Goal: Obtain resource: Download file/media

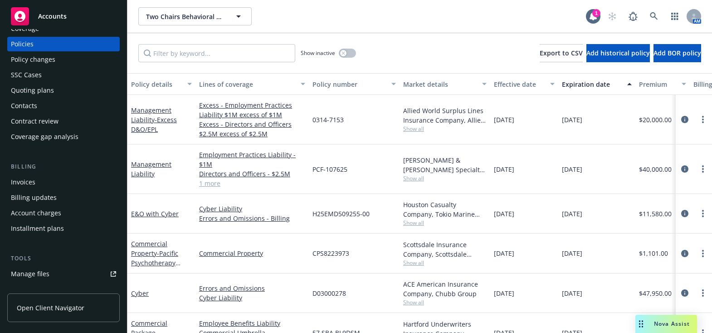
scroll to position [123, 0]
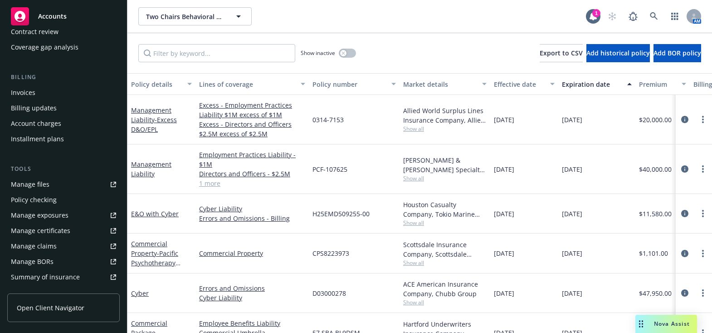
click at [51, 229] on div "Manage certificates" at bounding box center [40, 230] width 59 height 15
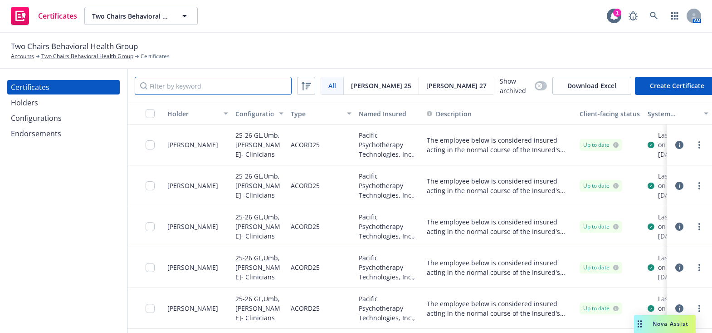
click at [187, 83] on input "Filter by keyword" at bounding box center [213, 86] width 157 height 18
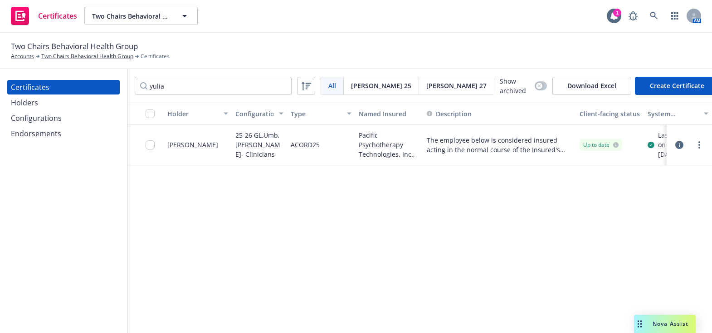
scroll to position [0, 113]
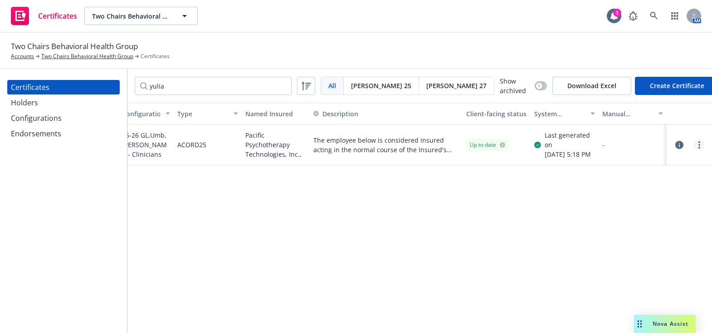
click at [697, 147] on link "more" at bounding box center [699, 144] width 11 height 11
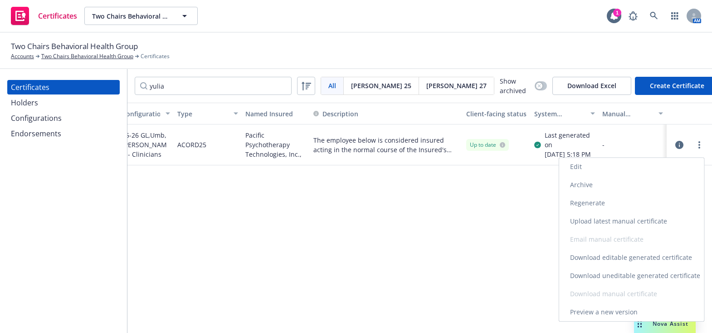
drag, startPoint x: 620, startPoint y: 274, endPoint x: 611, endPoint y: 274, distance: 9.5
click at [620, 274] on link "Download uneditable generated certificate" at bounding box center [631, 275] width 145 height 18
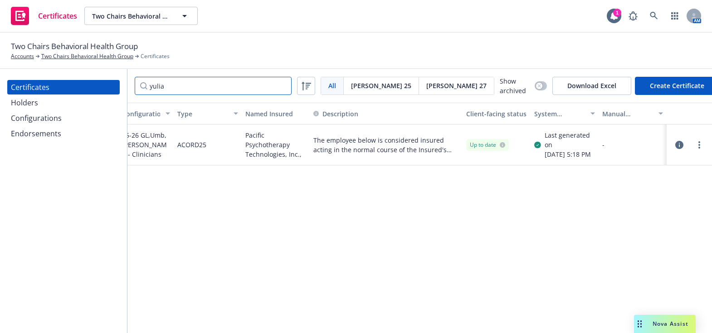
drag, startPoint x: 94, startPoint y: 75, endPoint x: 73, endPoint y: 63, distance: 24.8
click at [76, 68] on div "Two Chairs Behavioral Health Group Accounts Two Chairs Behavioral Health Group …" at bounding box center [356, 183] width 712 height 300
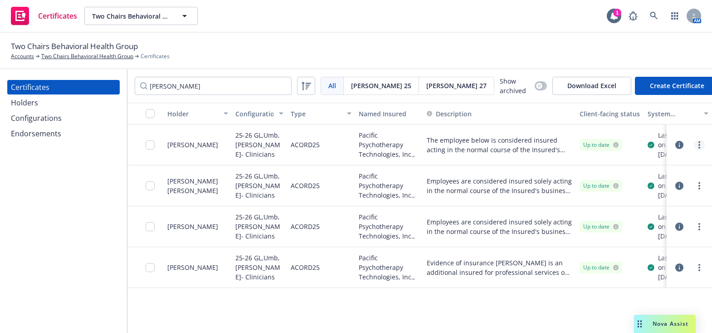
click at [699, 143] on circle "more" at bounding box center [700, 142] width 2 height 2
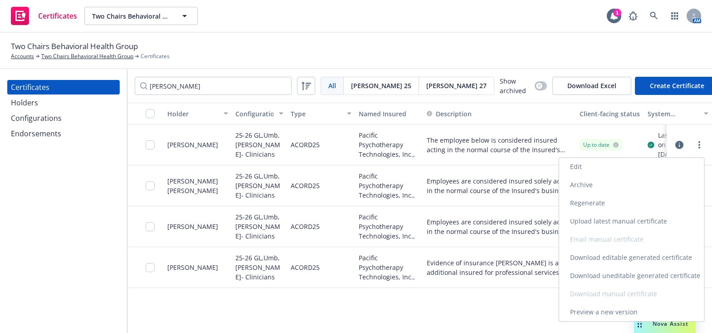
drag, startPoint x: 597, startPoint y: 275, endPoint x: 578, endPoint y: 261, distance: 24.3
click at [598, 275] on link "Download uneditable generated certificate" at bounding box center [631, 275] width 145 height 18
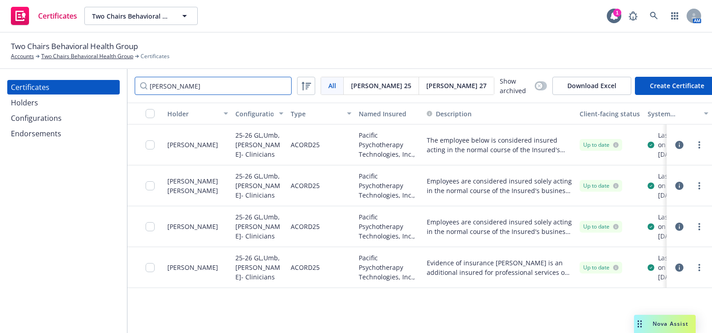
drag, startPoint x: 180, startPoint y: 88, endPoint x: 64, endPoint y: 82, distance: 116.3
click at [78, 83] on div "Certificates Holders Configurations Endorsements courtney All All Acord 25 Acor…" at bounding box center [356, 201] width 712 height 264
type input "deborah"
click at [703, 147] on link "more" at bounding box center [699, 144] width 11 height 11
drag, startPoint x: 585, startPoint y: 272, endPoint x: 595, endPoint y: 282, distance: 13.8
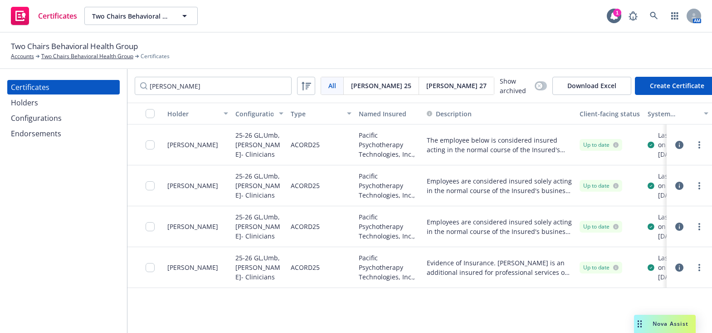
click at [586, 272] on link "Download uneditable generated certificate" at bounding box center [631, 275] width 145 height 18
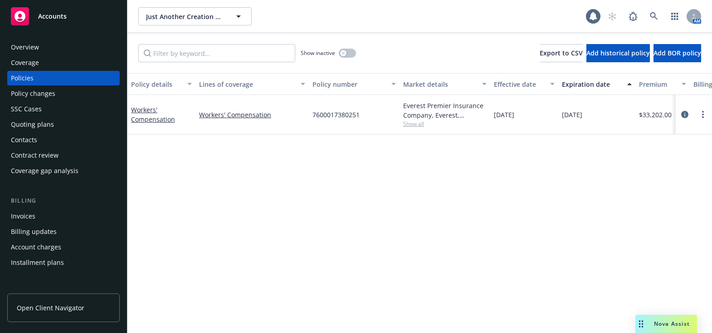
drag, startPoint x: 69, startPoint y: 49, endPoint x: 73, endPoint y: 52, distance: 4.7
click at [69, 49] on div "Overview" at bounding box center [63, 47] width 105 height 15
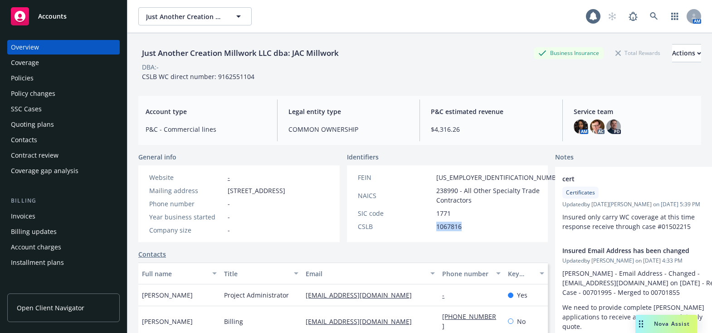
drag, startPoint x: 453, startPoint y: 223, endPoint x: 393, endPoint y: 224, distance: 60.3
click at [393, 224] on div "CSLB 1067816" at bounding box center [461, 226] width 215 height 10
copy div "1067816"
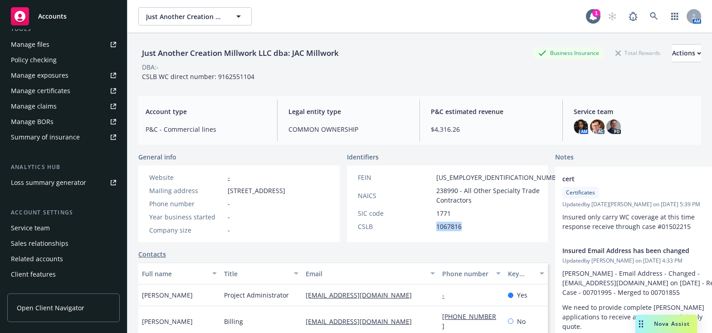
scroll to position [274, 0]
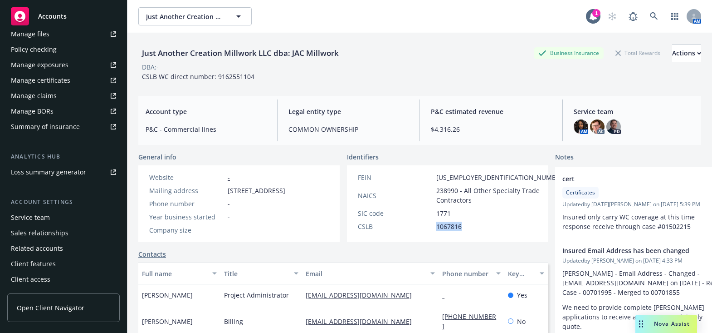
click at [54, 78] on div "Manage certificates" at bounding box center [40, 80] width 59 height 15
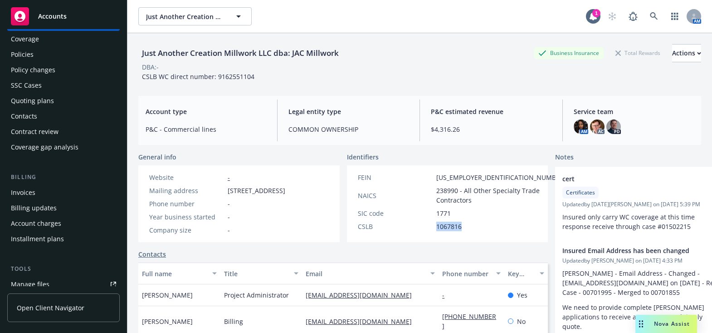
scroll to position [0, 0]
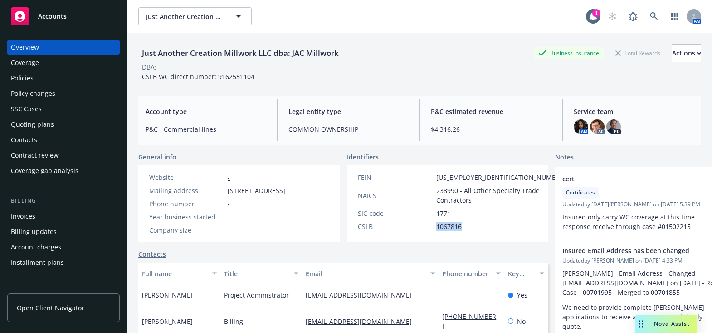
click at [66, 60] on div "Coverage" at bounding box center [63, 62] width 105 height 15
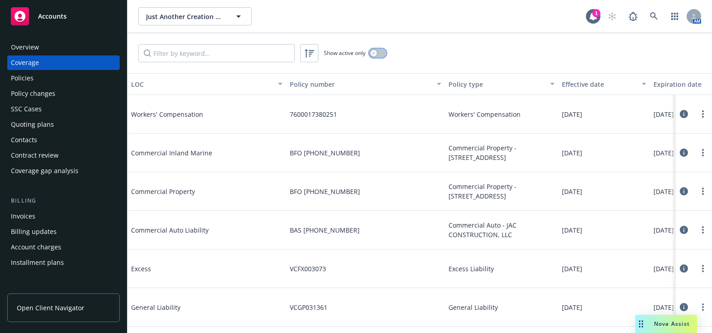
click at [377, 56] on button "button" at bounding box center [377, 53] width 17 height 9
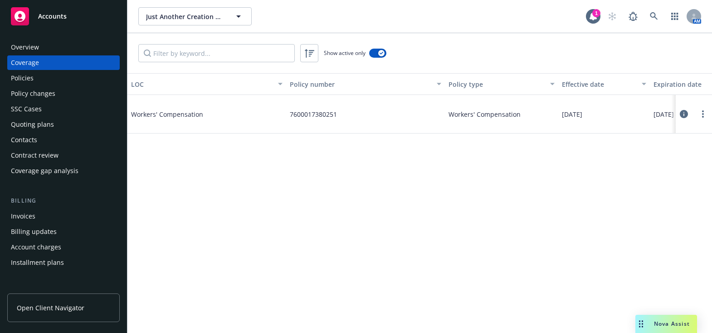
click at [27, 44] on div "Overview" at bounding box center [25, 47] width 28 height 15
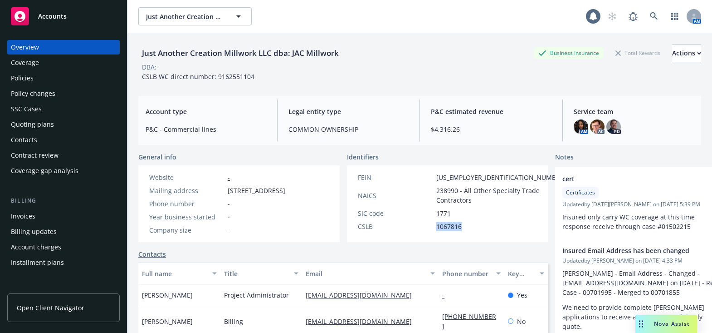
drag, startPoint x: 450, startPoint y: 223, endPoint x: 416, endPoint y: 222, distance: 34.9
click at [416, 222] on div "CSLB 1067816" at bounding box center [461, 226] width 215 height 10
copy div "1067816"
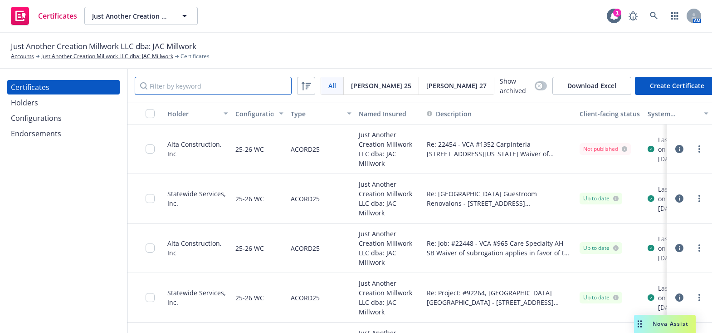
click at [176, 81] on input "Filter by keyword" at bounding box center [213, 86] width 157 height 18
click at [73, 98] on div "Holders" at bounding box center [63, 102] width 105 height 15
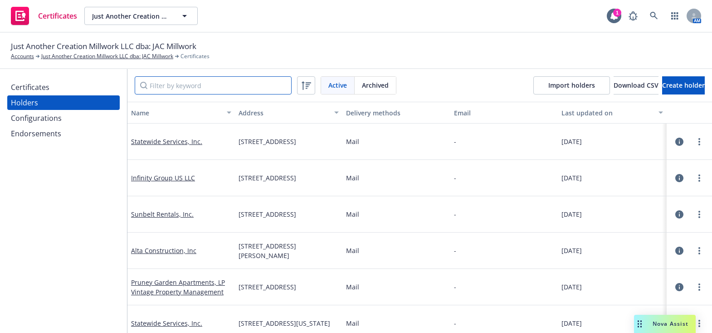
click at [174, 84] on input "Filter by keyword" at bounding box center [213, 85] width 157 height 18
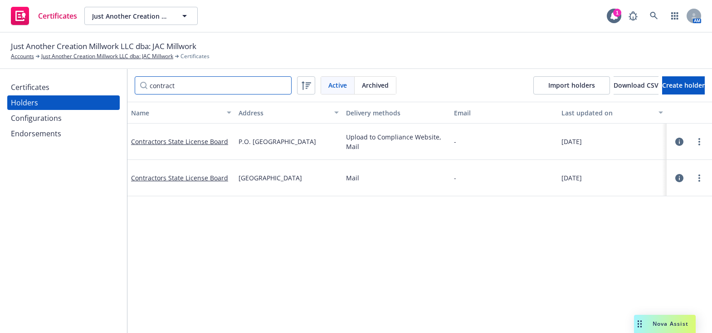
type input "contract"
click at [51, 75] on div "Certificates Holders Configurations Endorsements" at bounding box center [63, 201] width 127 height 264
click at [51, 87] on div "Certificates" at bounding box center [63, 87] width 105 height 15
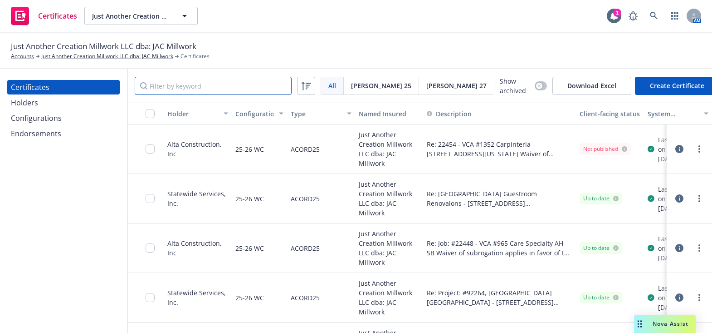
click at [172, 81] on input "Filter by keyword" at bounding box center [213, 86] width 157 height 18
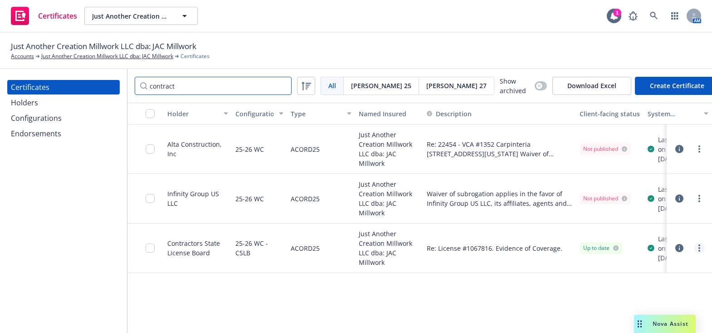
type input "contract"
click at [694, 247] on link "more" at bounding box center [699, 247] width 11 height 11
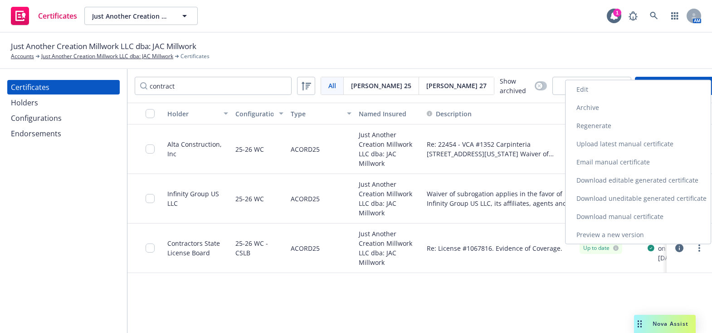
click at [583, 91] on link "Edit" at bounding box center [638, 89] width 145 height 18
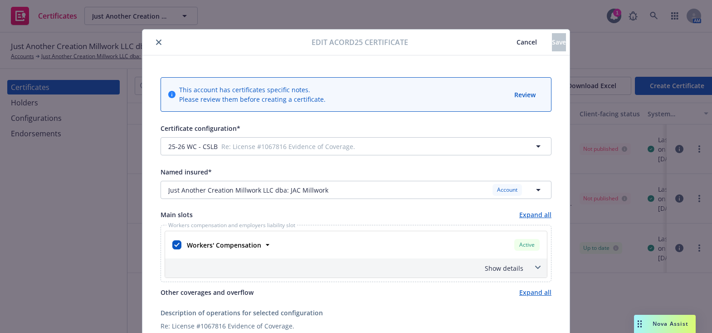
click at [152, 37] on div at bounding box center [229, 42] width 166 height 11
click at [160, 44] on button "close" at bounding box center [158, 42] width 11 height 11
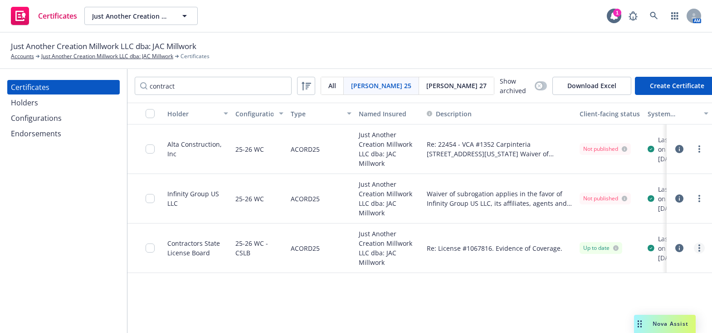
click at [701, 245] on link "more" at bounding box center [699, 247] width 11 height 11
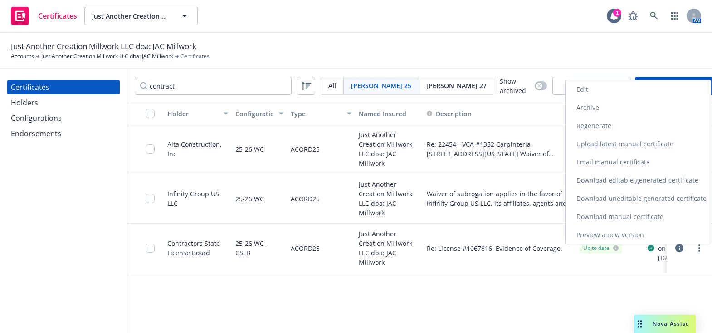
click at [619, 195] on link "Download uneditable generated certificate" at bounding box center [638, 198] width 145 height 18
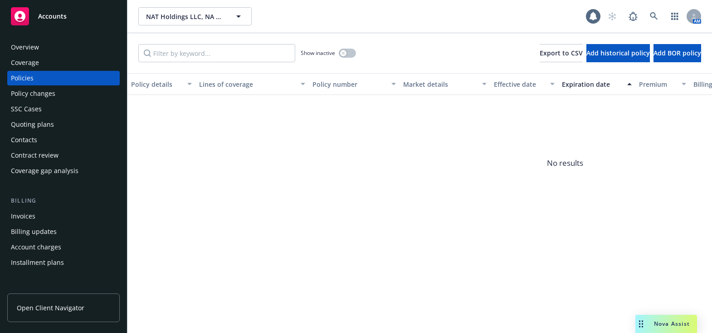
click at [56, 68] on div "Coverage" at bounding box center [63, 62] width 105 height 15
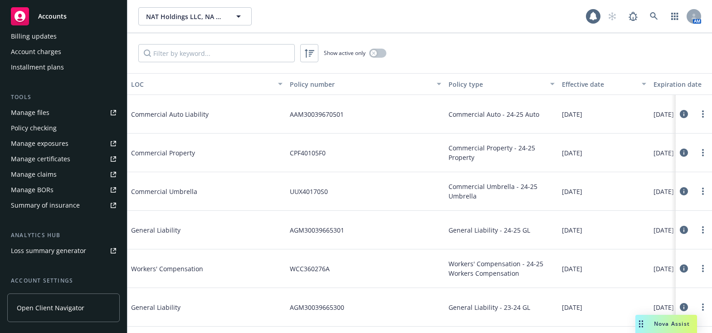
scroll to position [274, 0]
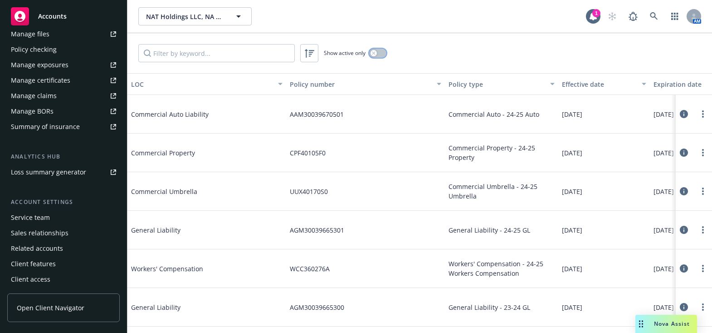
click at [374, 53] on icon "button" at bounding box center [373, 52] width 3 height 3
